Goal: Task Accomplishment & Management: Manage account settings

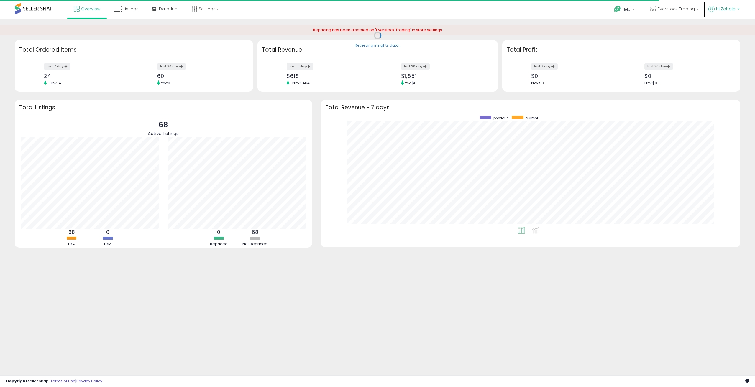
click at [724, 9] on span "Hi Zohaib" at bounding box center [725, 9] width 19 height 6
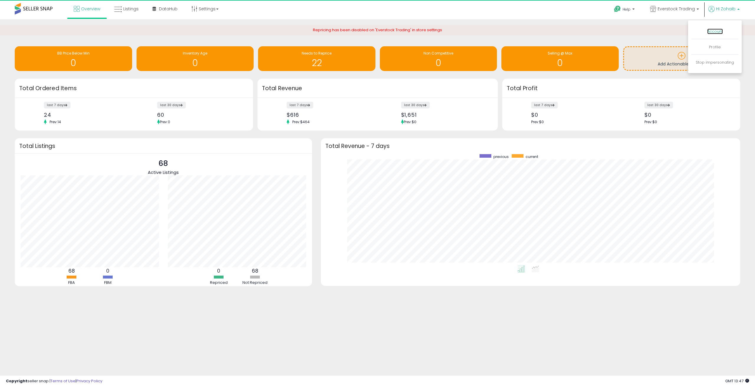
click at [718, 31] on link "Account" at bounding box center [716, 32] width 16 height 6
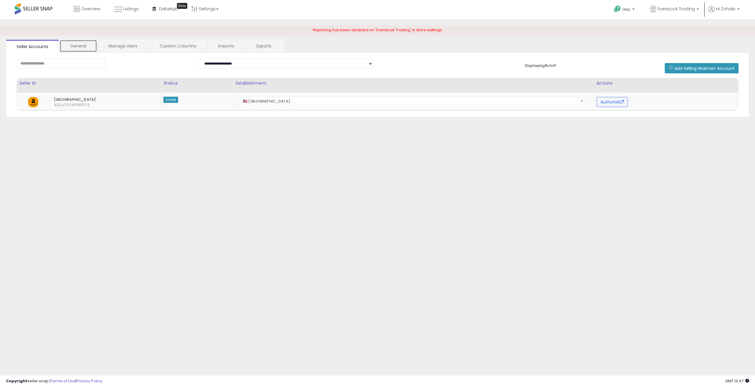
click at [83, 48] on link "General" at bounding box center [78, 46] width 37 height 12
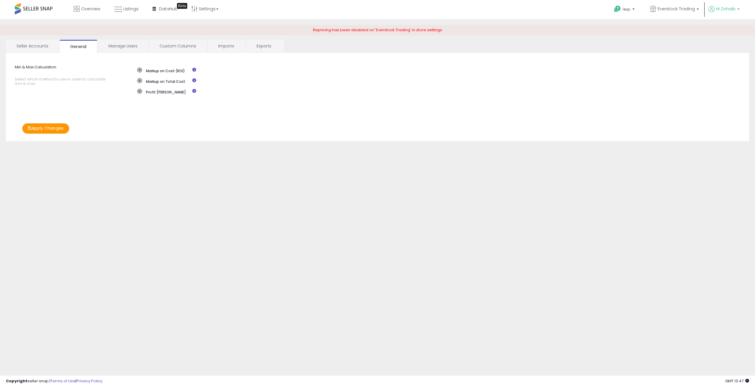
click at [732, 9] on span "Hi Zohaib" at bounding box center [725, 9] width 19 height 6
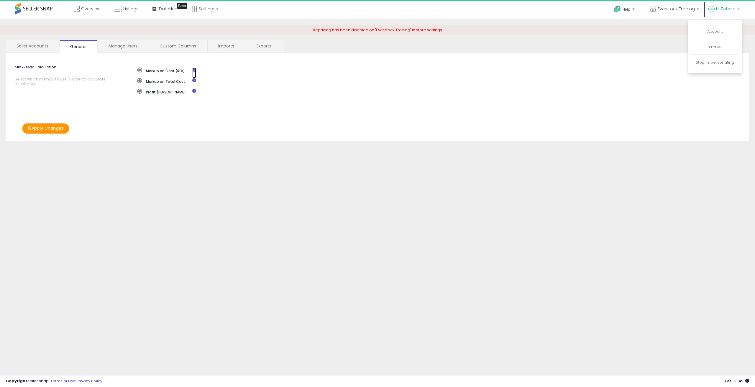
click at [194, 69] on icon at bounding box center [194, 70] width 4 height 4
